Goal: Task Accomplishment & Management: Use online tool/utility

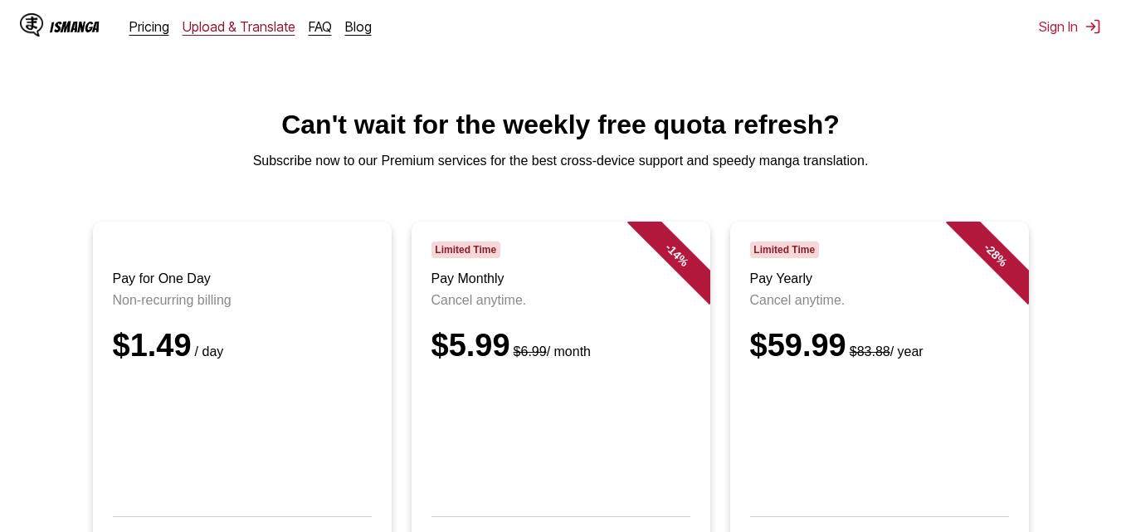
click at [204, 33] on link "Upload & Translate" at bounding box center [239, 26] width 113 height 17
click at [224, 38] on div "IsManga Pricing Upload & Translate FAQ Blog" at bounding box center [202, 26] width 365 height 53
click at [246, 37] on div "IsManga Pricing Upload & Translate FAQ Blog" at bounding box center [202, 26] width 365 height 53
click at [256, 27] on link "Upload & Translate" at bounding box center [239, 26] width 113 height 17
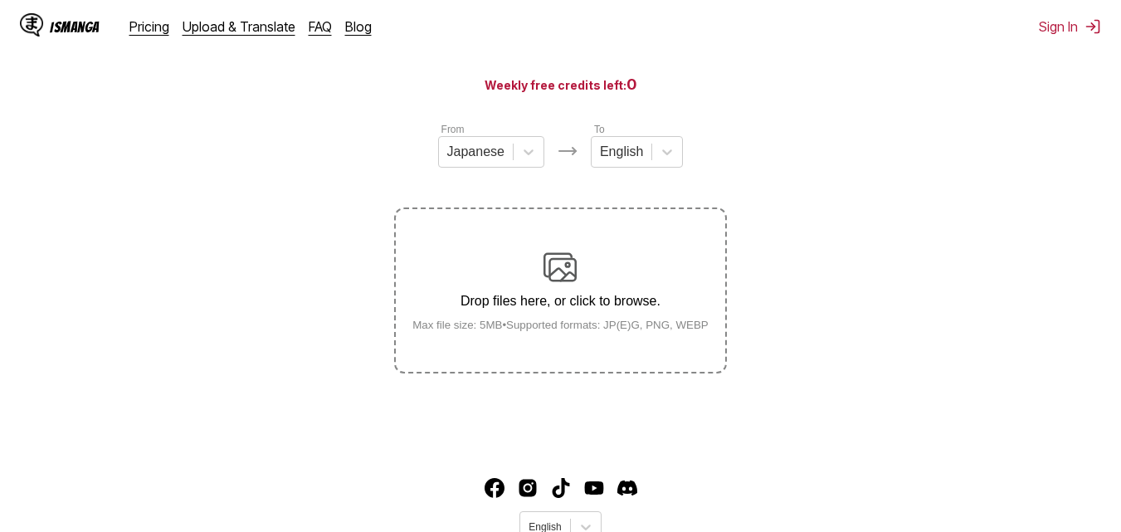
scroll to position [199, 0]
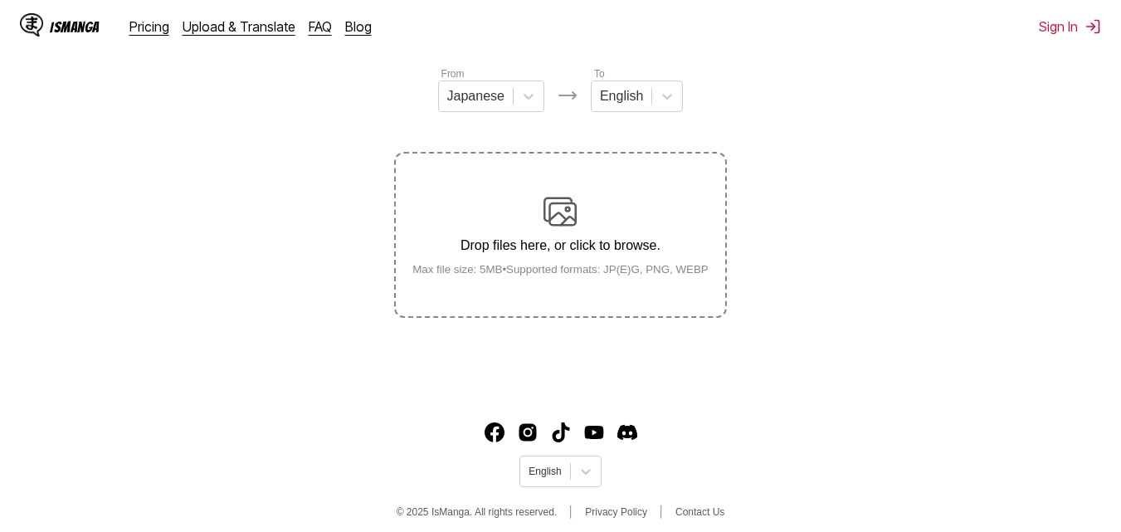
click at [553, 228] on img at bounding box center [560, 211] width 33 height 33
click at [0, 0] on input "Drop files here, or click to browse. Max file size: 5MB • Supported formats: JP…" at bounding box center [0, 0] width 0 height 0
